Goal: Task Accomplishment & Management: Use online tool/utility

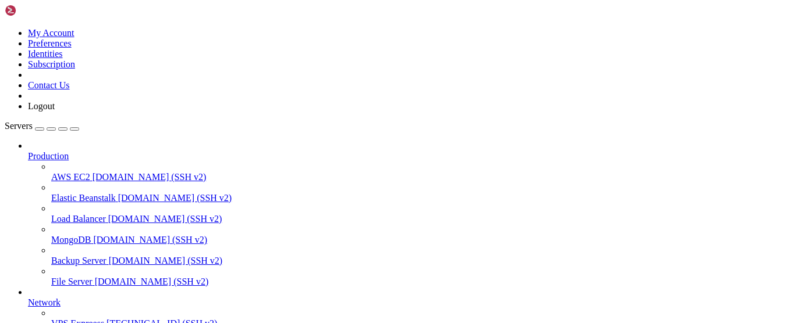
scroll to position [177, 0]
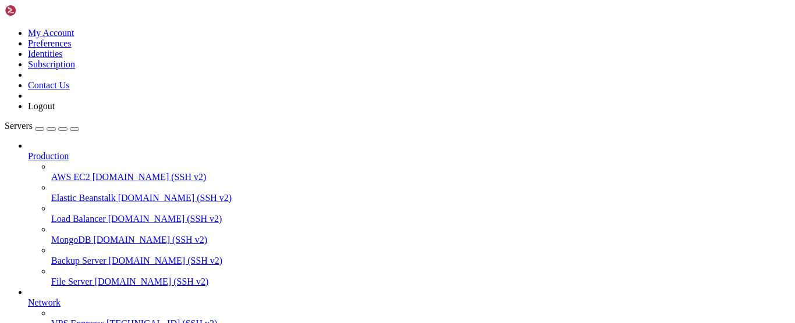
drag, startPoint x: 39, startPoint y: 826, endPoint x: 97, endPoint y: 858, distance: 65.9
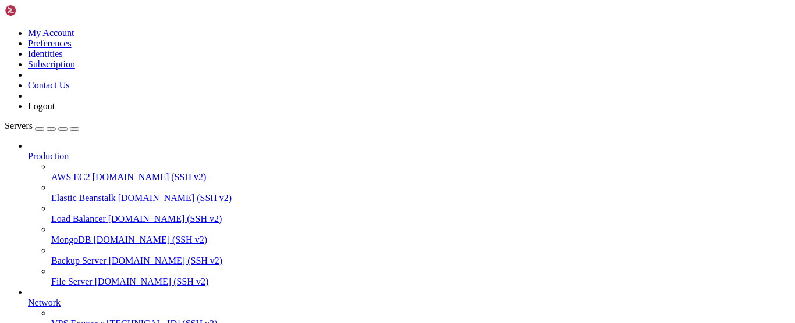
drag, startPoint x: 185, startPoint y: 774, endPoint x: 156, endPoint y: 780, distance: 29.1
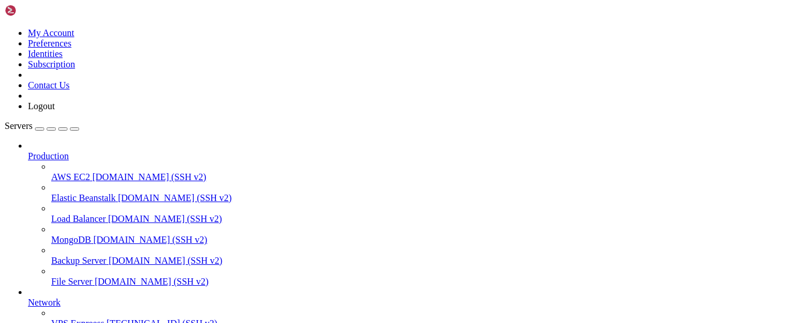
copy span "9475601fbde4"
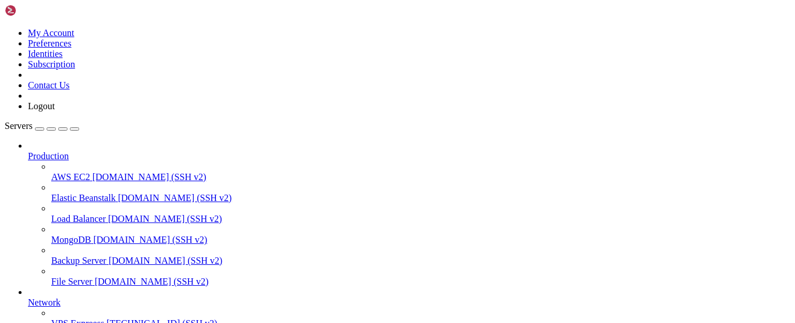
scroll to position [0, 0]
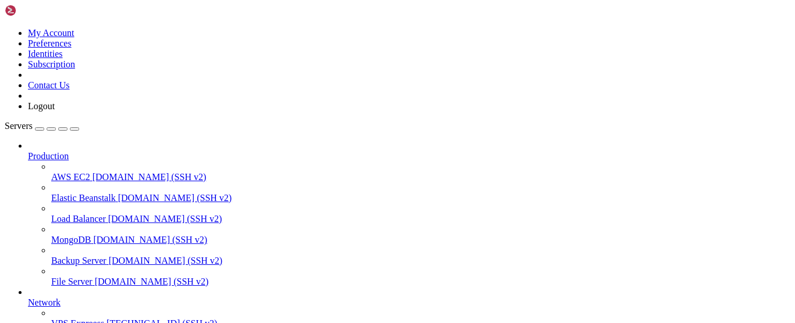
drag, startPoint x: 38, startPoint y: 846, endPoint x: 79, endPoint y: 866, distance: 45.3
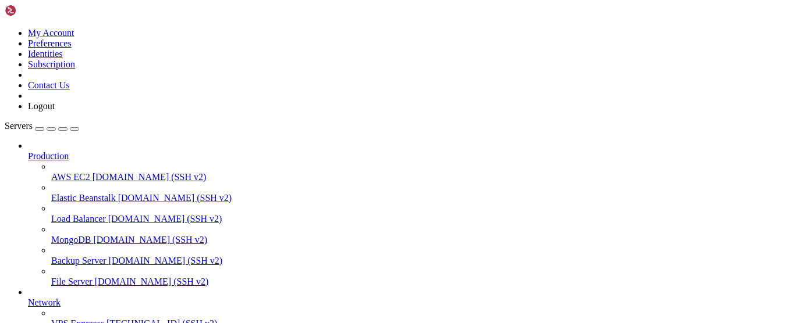
drag, startPoint x: 294, startPoint y: 743, endPoint x: 211, endPoint y: 767, distance: 87.1
